Goal: Transaction & Acquisition: Purchase product/service

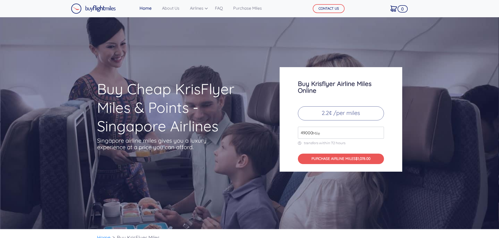
scroll to position [1533, 0]
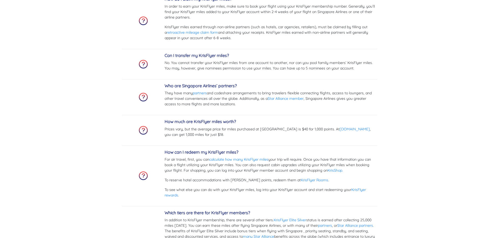
click at [320, 137] on p "Prices vary, but the average price for miles purchased at [GEOGRAPHIC_DATA] is …" at bounding box center [271, 131] width 213 height 11
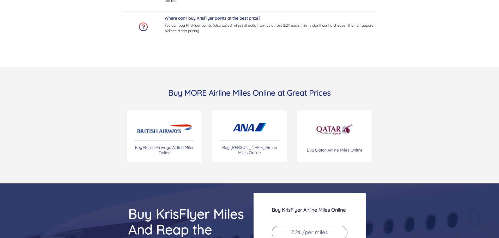
scroll to position [2177, 0]
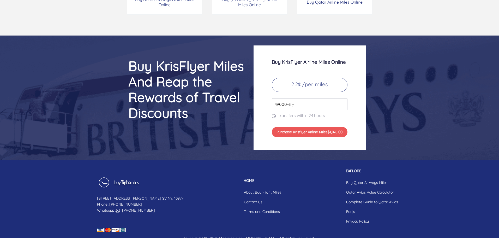
click at [303, 108] on input "49000" at bounding box center [310, 104] width 76 height 12
click at [342, 106] on input "49000" at bounding box center [310, 104] width 76 height 12
click at [284, 106] on span "Mile" at bounding box center [289, 105] width 10 height 6
click at [283, 106] on input "49000" at bounding box center [310, 104] width 76 height 12
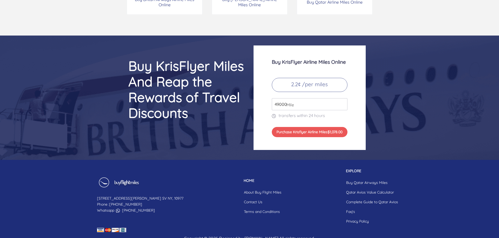
click at [283, 105] on input "49000" at bounding box center [310, 104] width 76 height 12
click at [350, 117] on div "Buy KrisFlyer Airline Miles Online 2.2¢ /per miles 12000 Mile transfers within …" at bounding box center [310, 97] width 112 height 104
click at [295, 102] on input "12000" at bounding box center [310, 104] width 76 height 12
click at [342, 105] on input "12000" at bounding box center [310, 104] width 76 height 12
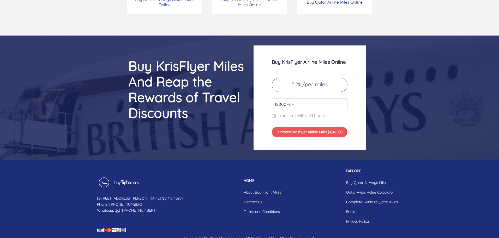
click at [342, 105] on input "12000" at bounding box center [310, 104] width 76 height 12
click at [343, 102] on input "49000" at bounding box center [310, 104] width 76 height 12
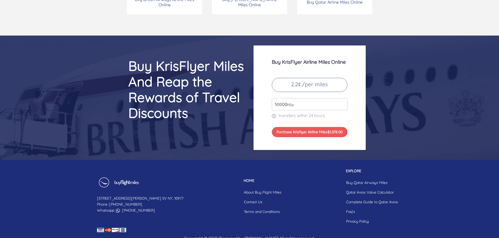
click at [343, 102] on input "50000" at bounding box center [310, 104] width 76 height 12
click at [343, 102] on input "51000" at bounding box center [310, 104] width 76 height 12
click at [343, 102] on input "52000" at bounding box center [310, 104] width 76 height 12
click at [342, 104] on input "51000" at bounding box center [310, 104] width 76 height 12
click at [342, 105] on input "50000" at bounding box center [310, 104] width 76 height 12
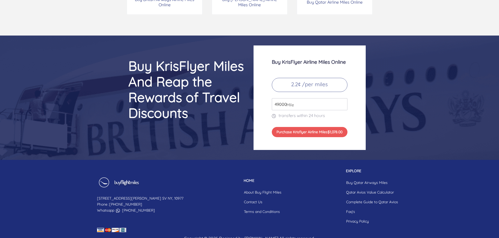
type input "49000"
click at [342, 105] on input "49000" at bounding box center [310, 104] width 76 height 12
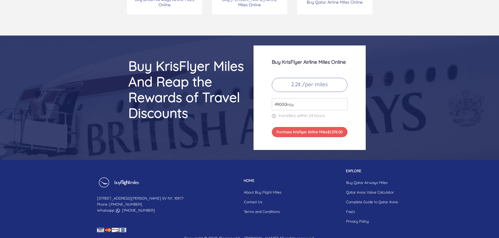
click at [352, 95] on div "Buy KrisFlyer Airline Miles Online 2.2¢ /per miles 49000 Mile transfers within …" at bounding box center [310, 97] width 112 height 104
click at [306, 84] on p "2.2¢ /per miles" at bounding box center [310, 85] width 76 height 14
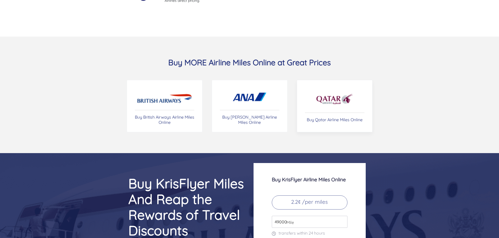
scroll to position [1942, 0]
